Goal: Transaction & Acquisition: Purchase product/service

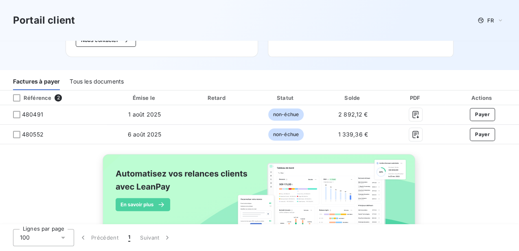
scroll to position [108, 0]
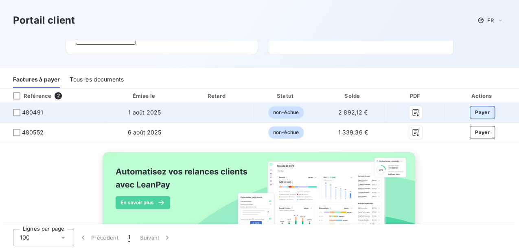
click at [475, 112] on button "Payer" at bounding box center [482, 112] width 25 height 13
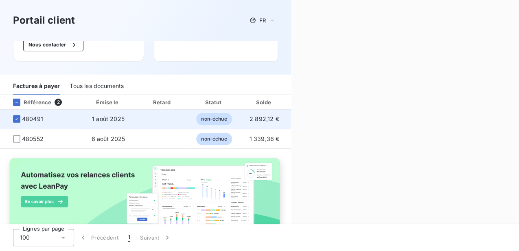
scroll to position [115, 0]
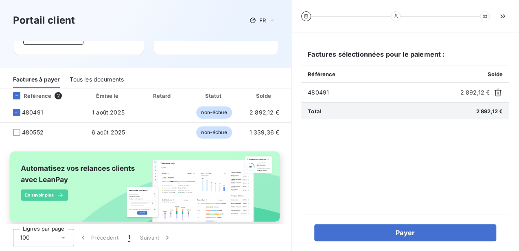
click at [473, 114] on div "Total 2 892,12 €" at bounding box center [405, 111] width 208 height 17
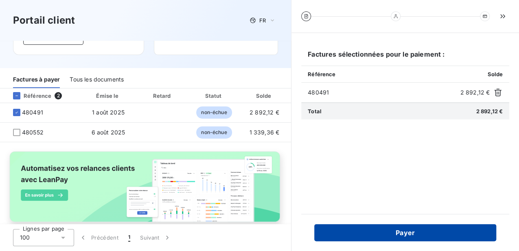
click at [425, 234] on button "Payer" at bounding box center [405, 232] width 182 height 17
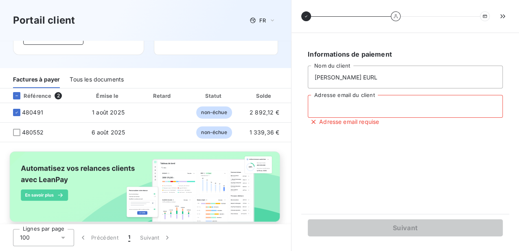
click at [374, 105] on input "Adresse email du client" at bounding box center [405, 106] width 195 height 23
type input "julienravigne.carrelage@gmail.com"
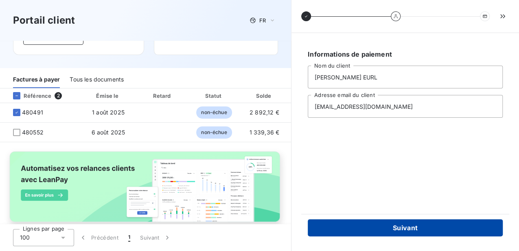
click at [397, 227] on button "Suivant" at bounding box center [405, 227] width 195 height 17
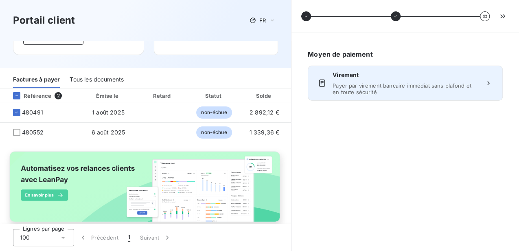
click at [394, 86] on span "Payer par virement bancaire immédiat sans plafond et en toute sécurité" at bounding box center [404, 88] width 145 height 13
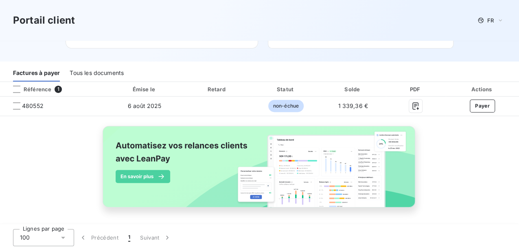
scroll to position [116, 0]
